Goal: Information Seeking & Learning: Learn about a topic

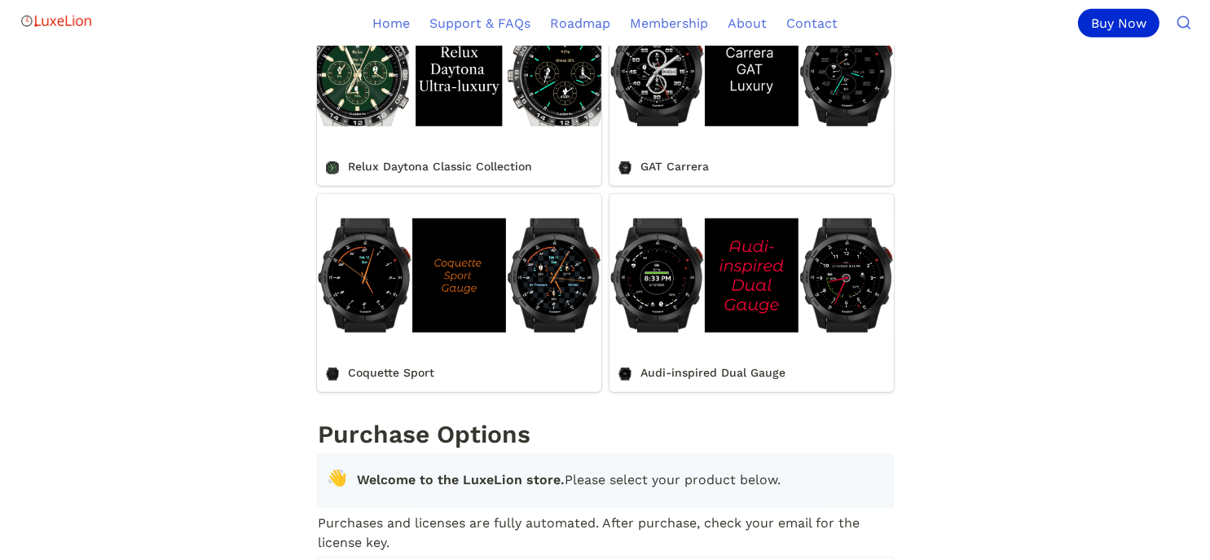
scroll to position [1466, 0]
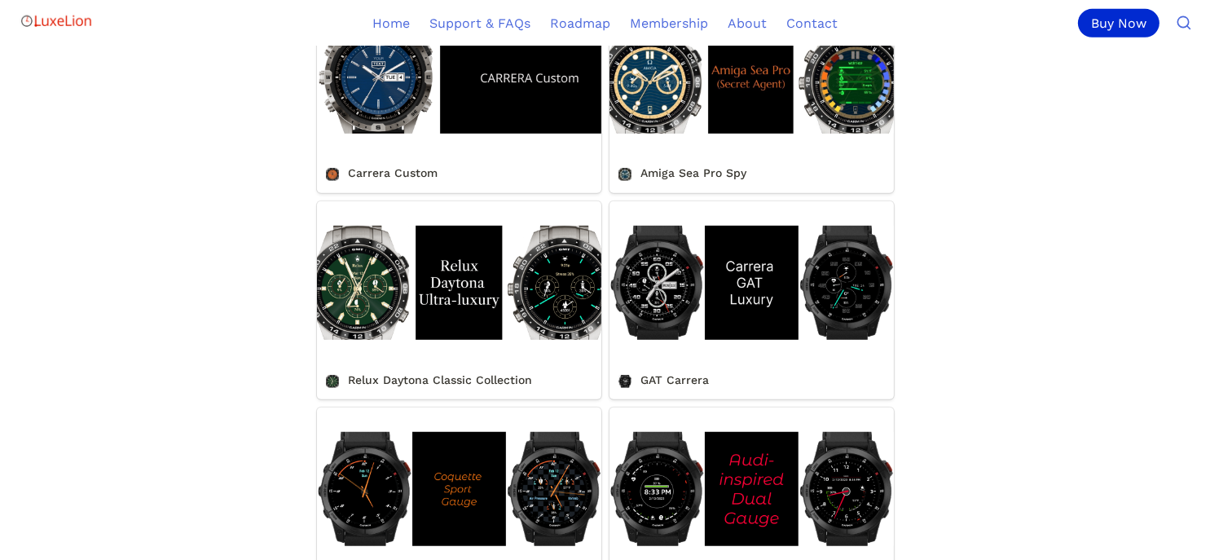
click at [362, 290] on link "Relux Daytona Classic Collection" at bounding box center [459, 300] width 284 height 198
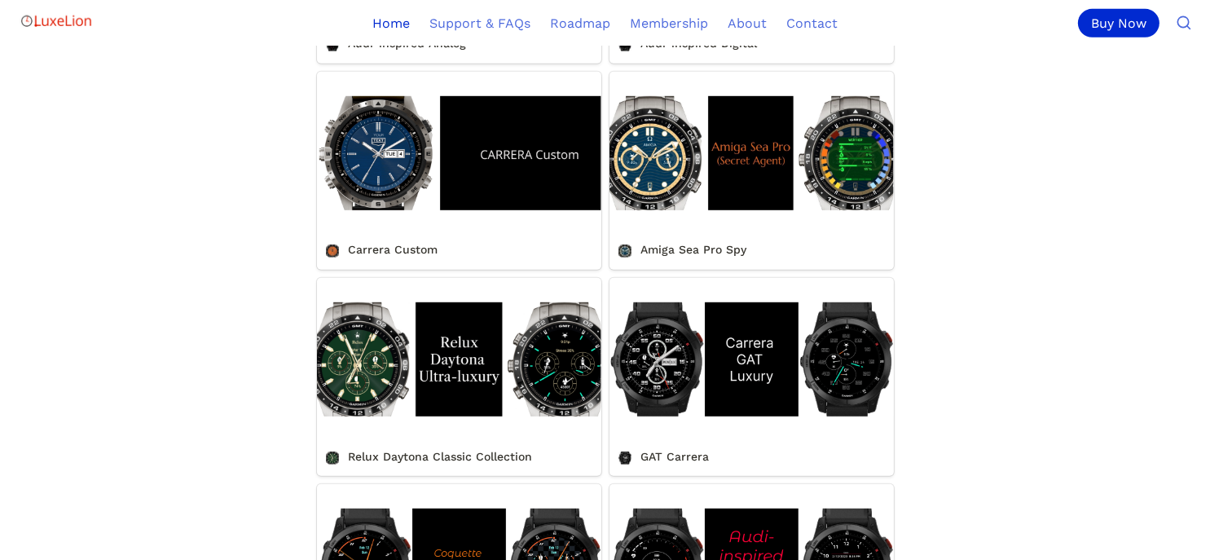
scroll to position [1303, 0]
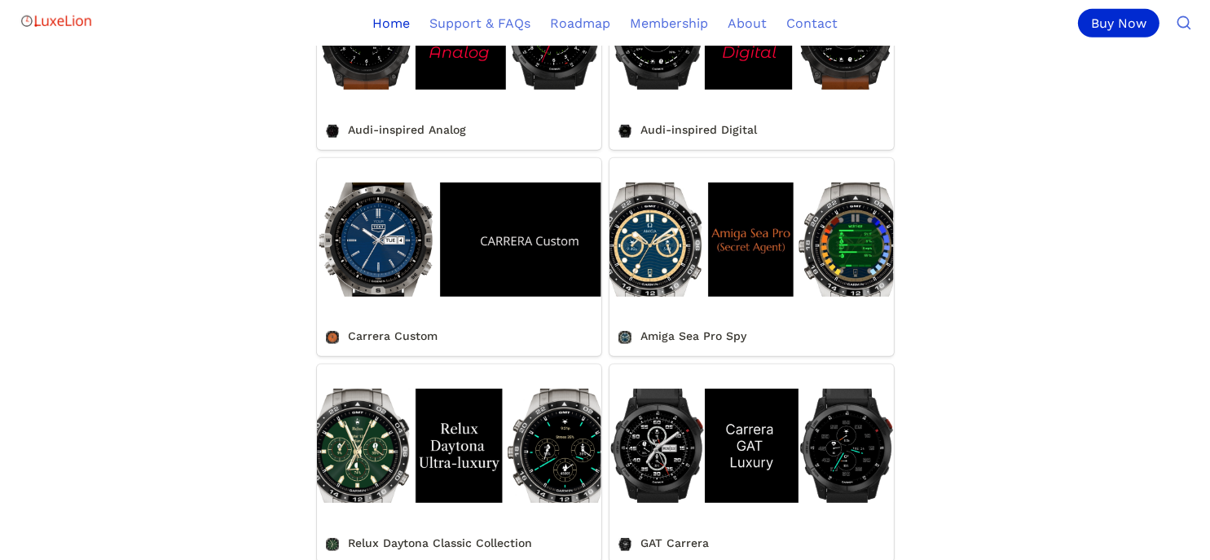
click at [660, 235] on link "Amiga Sea Pro Spy" at bounding box center [751, 257] width 284 height 198
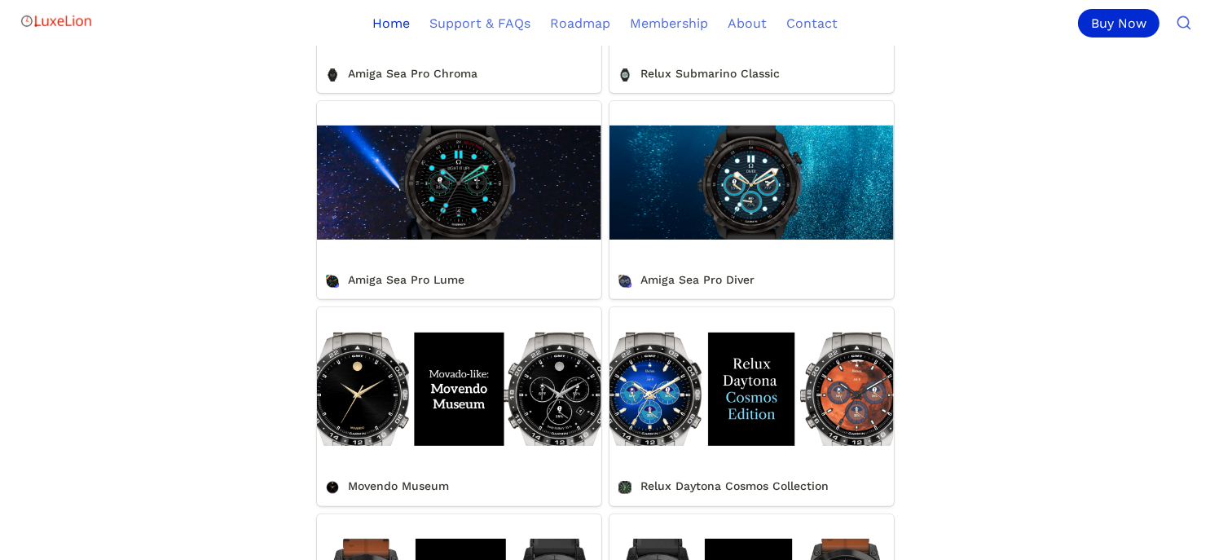
scroll to position [733, 0]
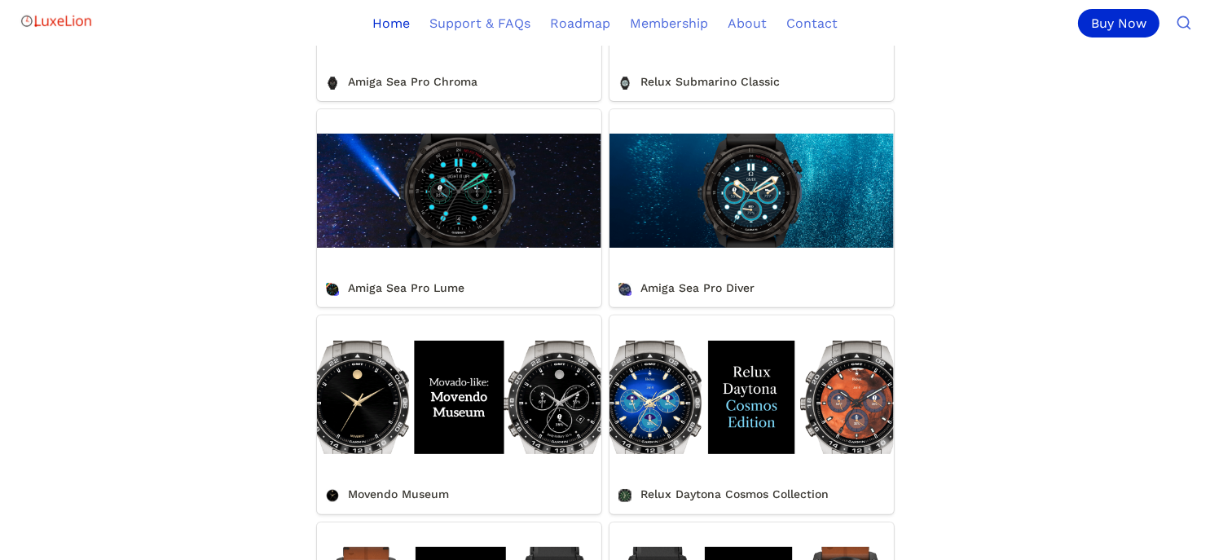
click at [663, 416] on link "Relux Daytona Cosmos Collection" at bounding box center [751, 414] width 284 height 198
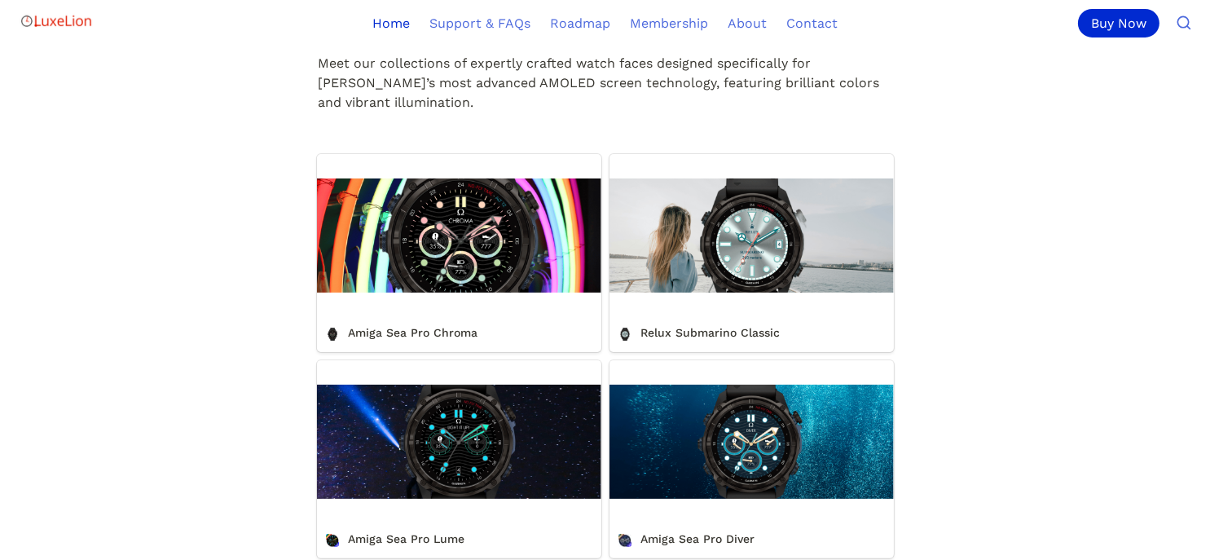
scroll to position [489, 0]
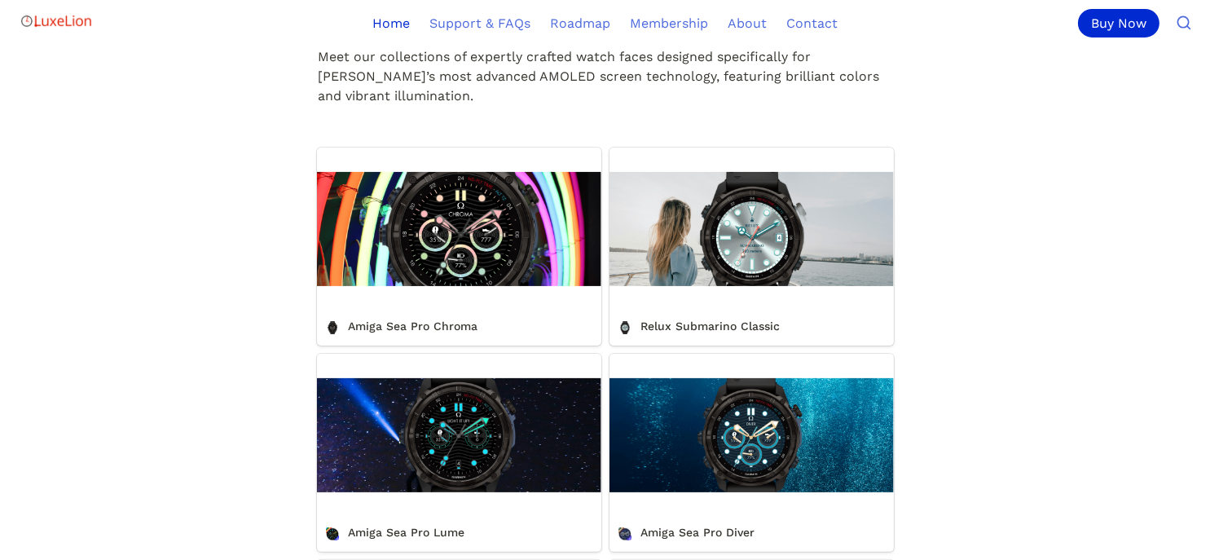
click at [472, 269] on link "Amiga Sea Pro Chroma" at bounding box center [459, 246] width 284 height 198
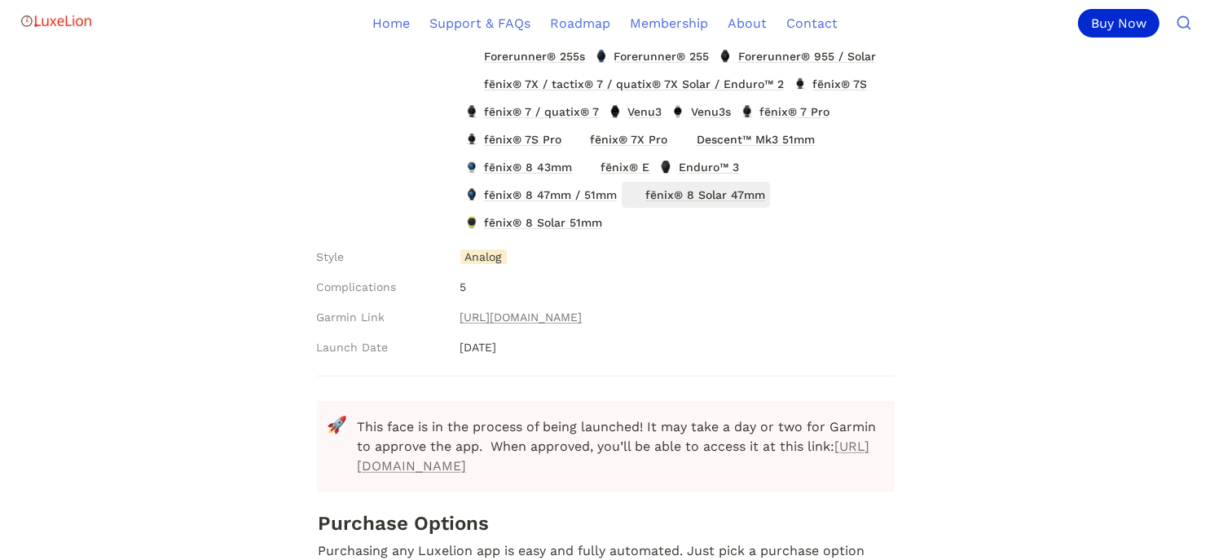
scroll to position [652, 0]
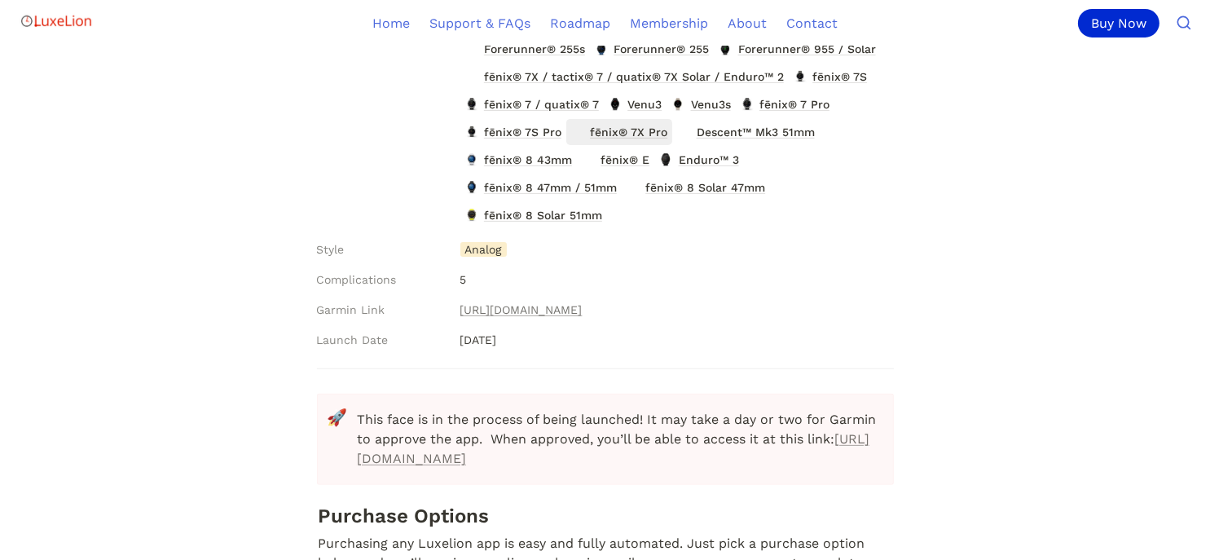
click at [621, 132] on span "fēnix® 7X Pro" at bounding box center [628, 131] width 81 height 21
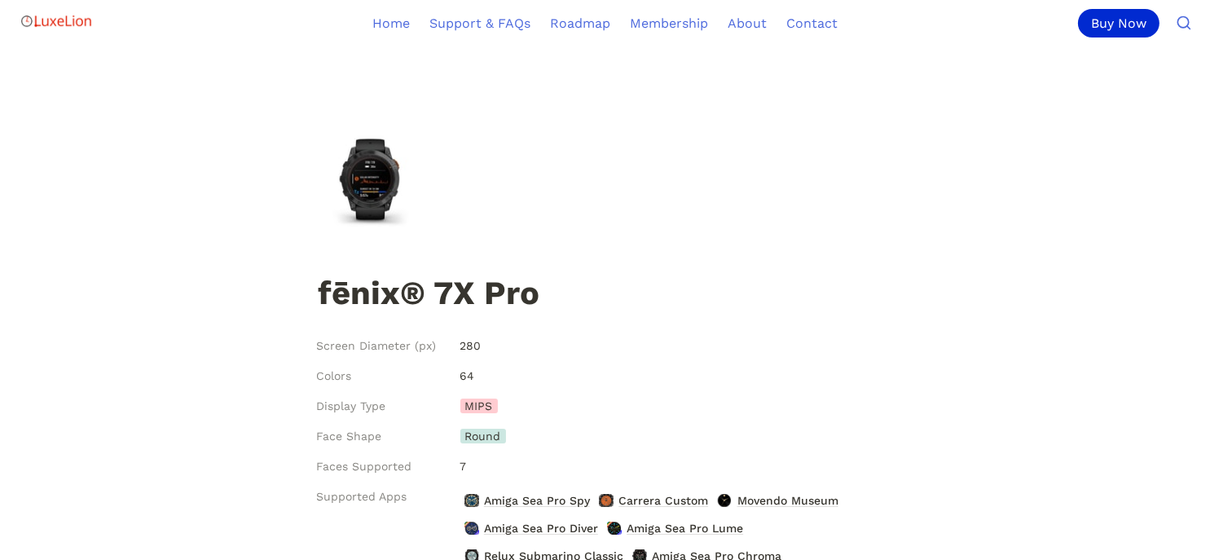
click at [363, 175] on img at bounding box center [370, 183] width 102 height 102
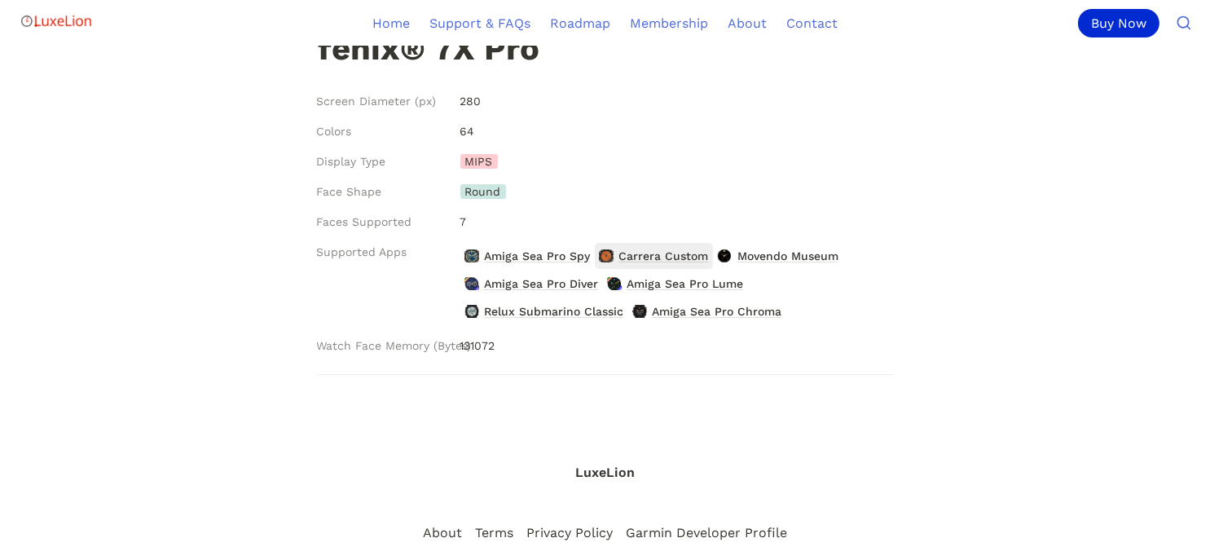
click at [651, 261] on span "Carrera Custom" at bounding box center [663, 255] width 93 height 21
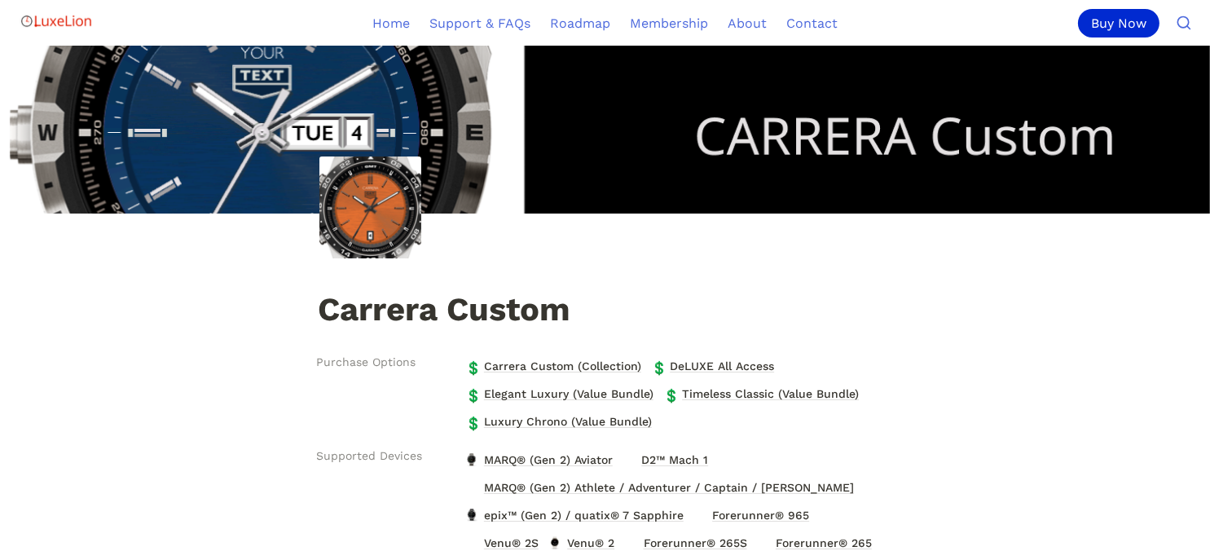
click at [345, 206] on img at bounding box center [370, 207] width 102 height 102
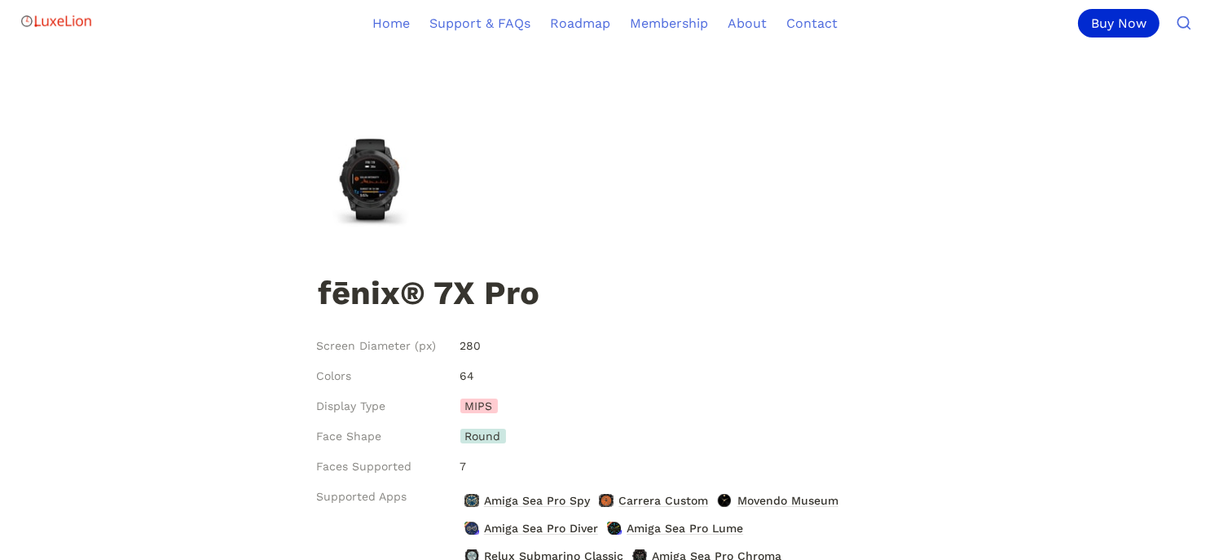
scroll to position [244, 0]
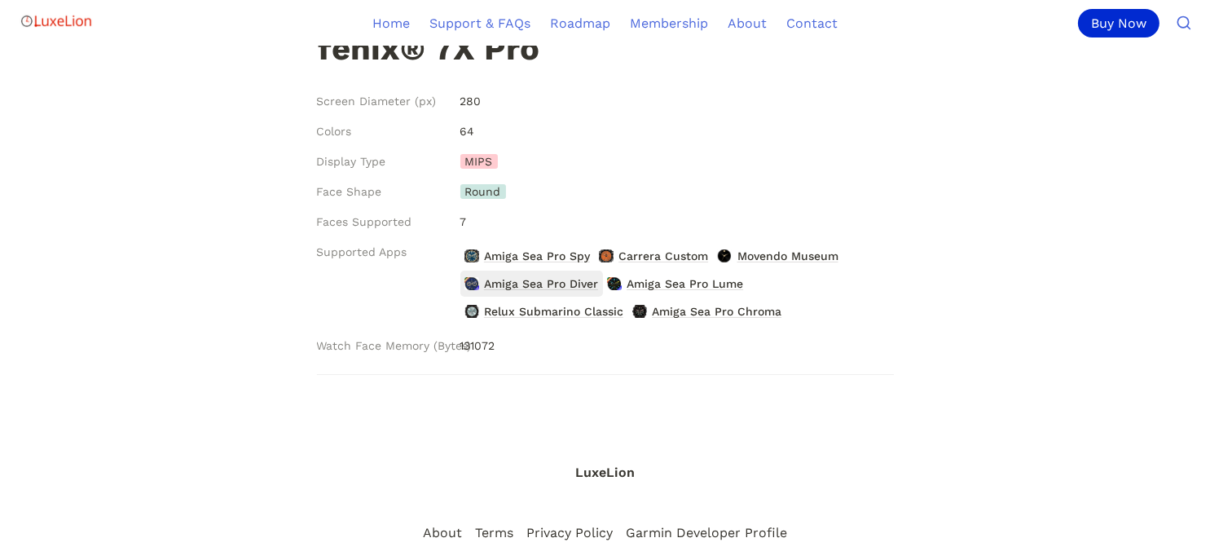
click at [521, 281] on span "Amiga Sea Pro Diver" at bounding box center [540, 283] width 117 height 21
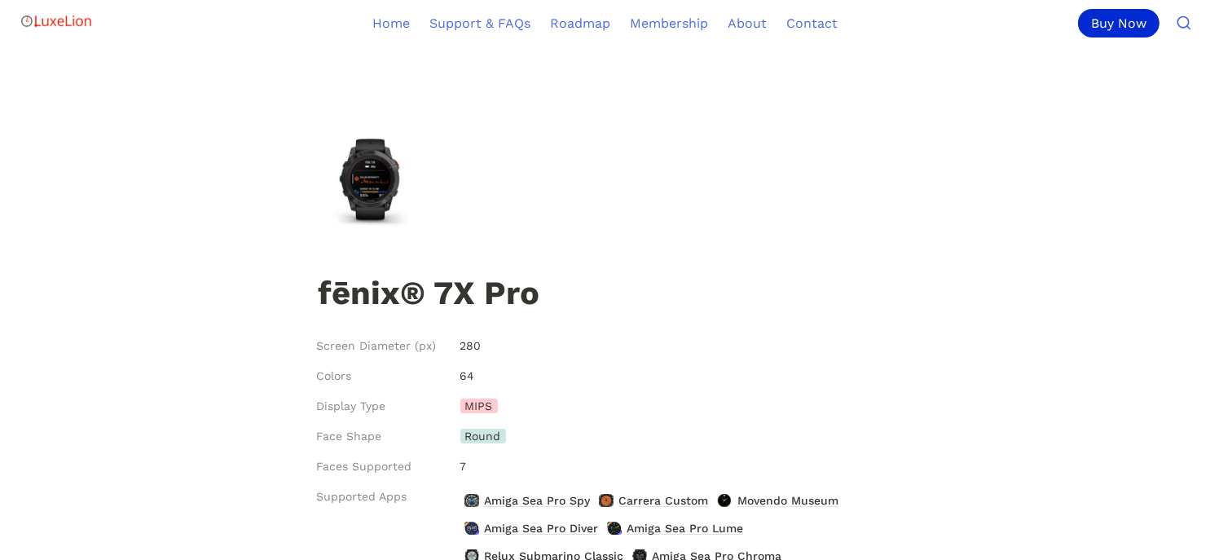
scroll to position [244, 0]
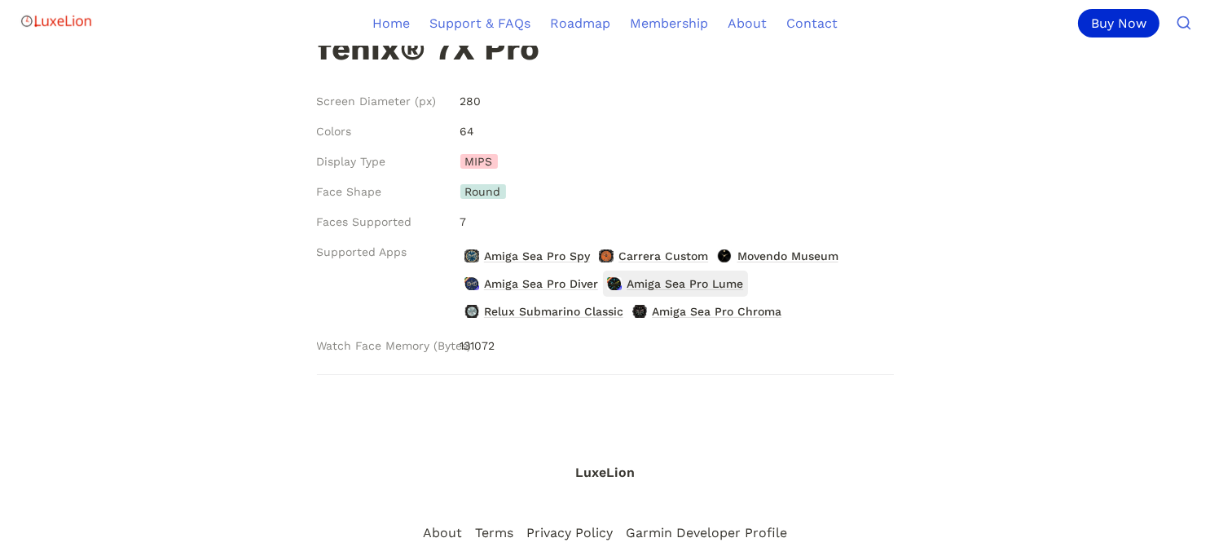
click at [654, 282] on span "Amiga Sea Pro Lume" at bounding box center [685, 283] width 120 height 21
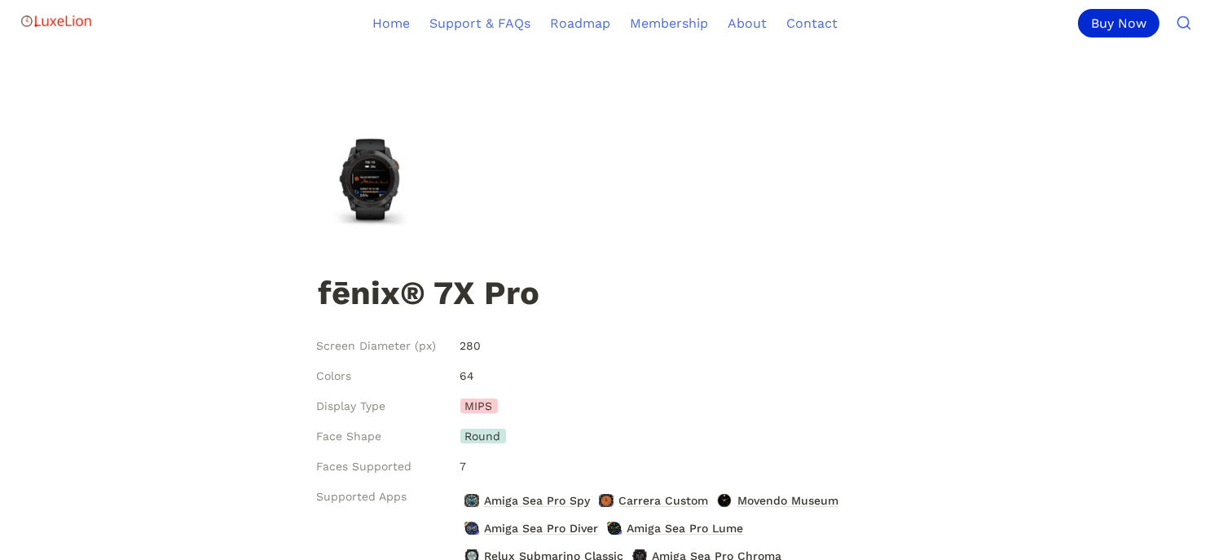
scroll to position [244, 0]
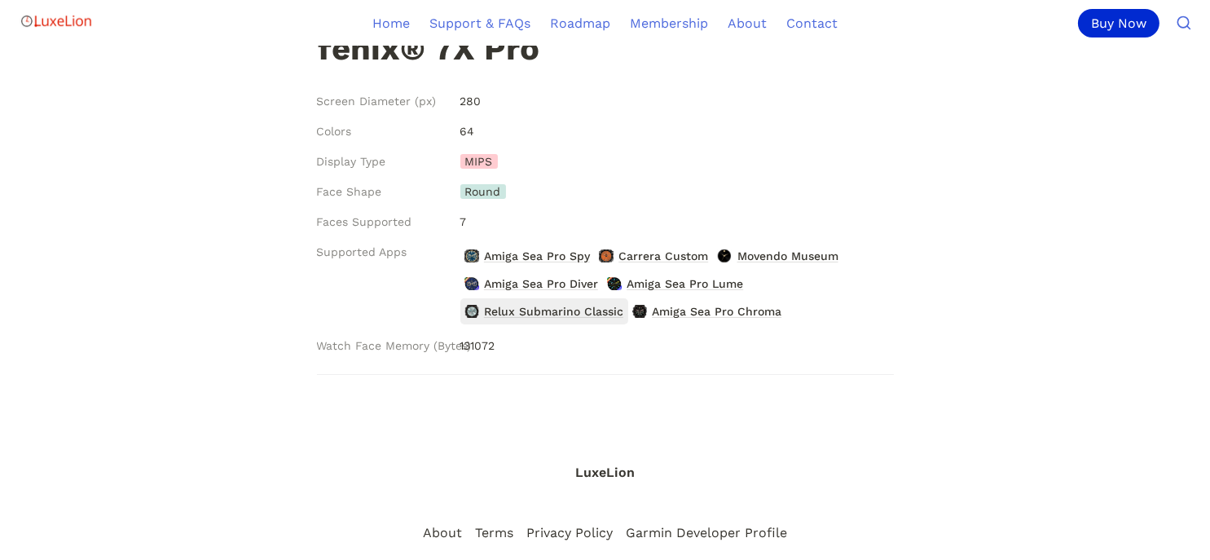
click at [521, 301] on span "Relux Submarino Classic" at bounding box center [553, 311] width 143 height 21
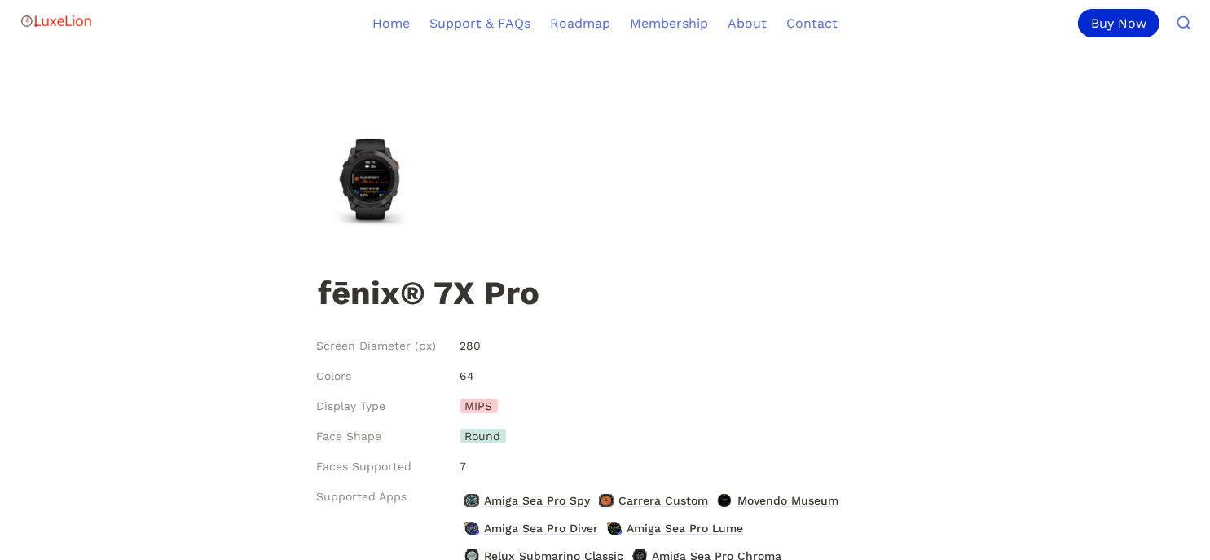
scroll to position [244, 0]
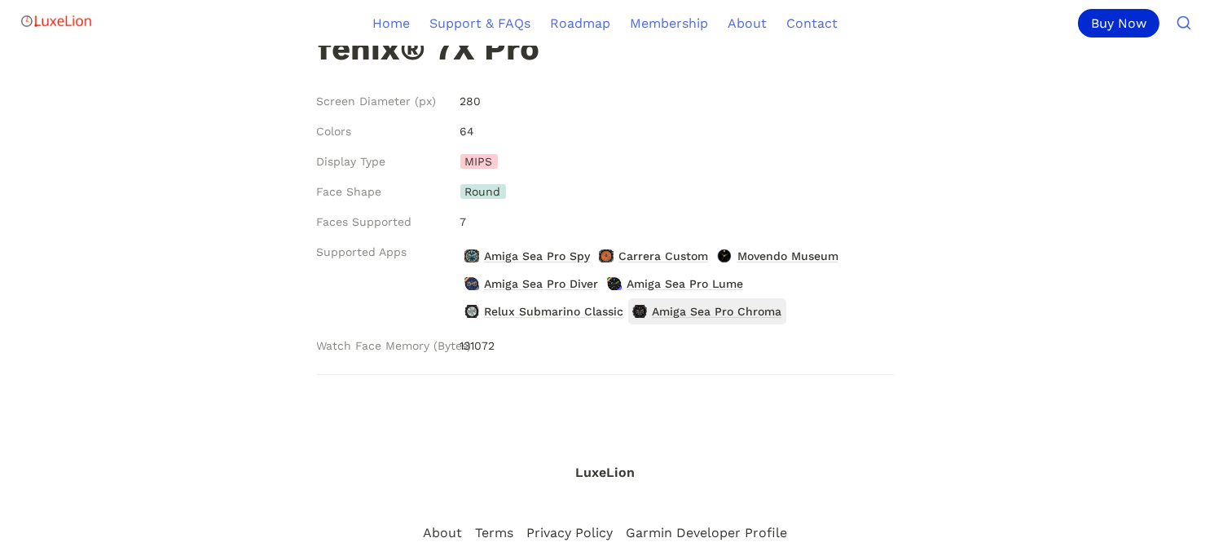
click at [706, 304] on span "Amiga Sea Pro Chroma" at bounding box center [716, 311] width 133 height 21
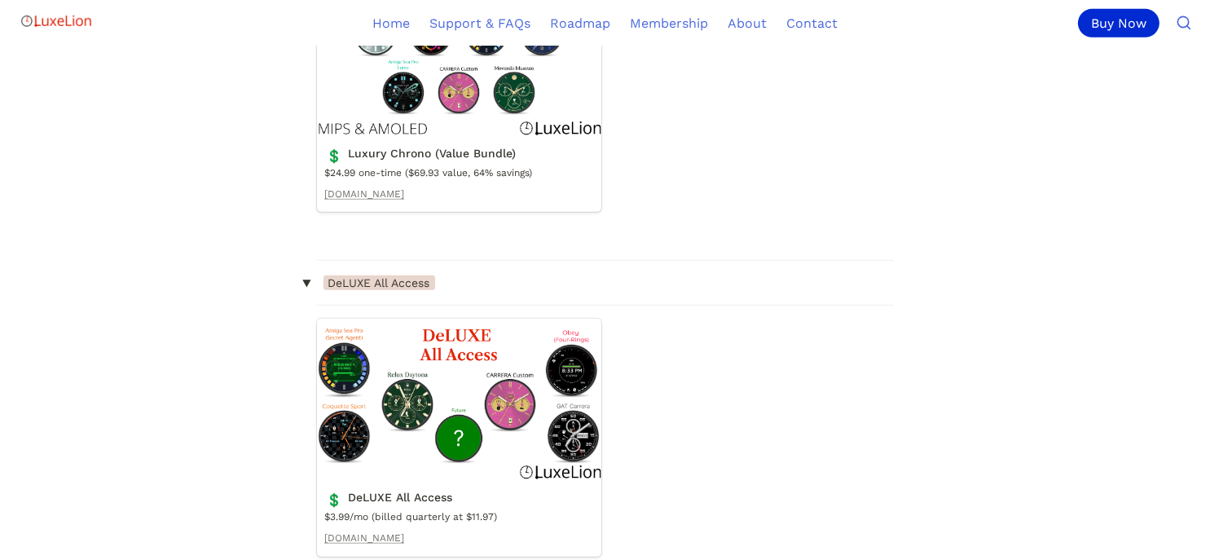
scroll to position [1059, 0]
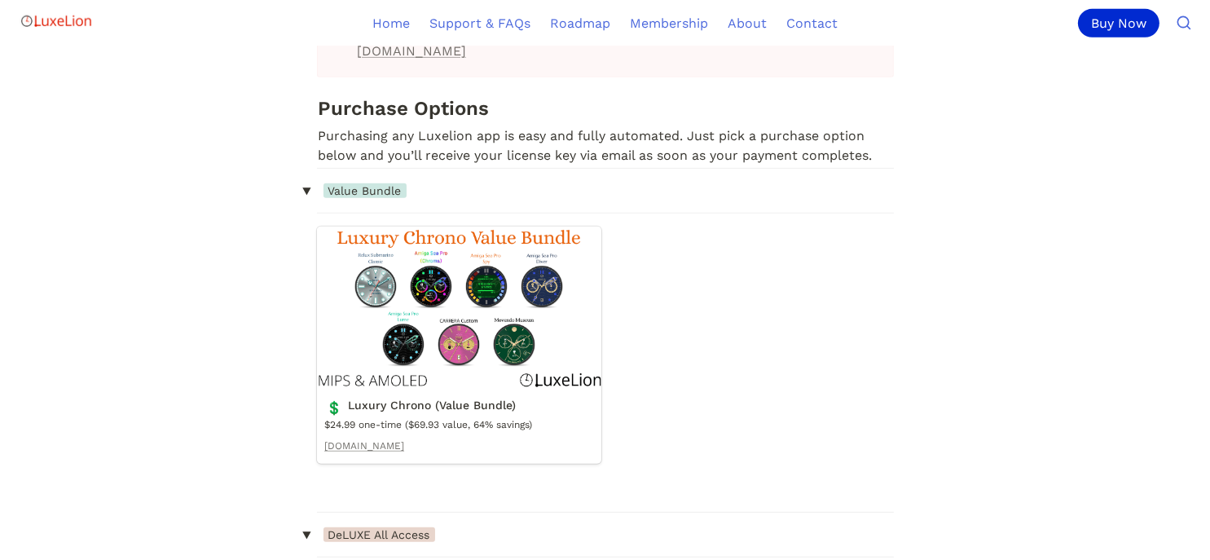
click at [447, 311] on link "Luxury Chrono (Value Bundle)" at bounding box center [459, 344] width 284 height 237
